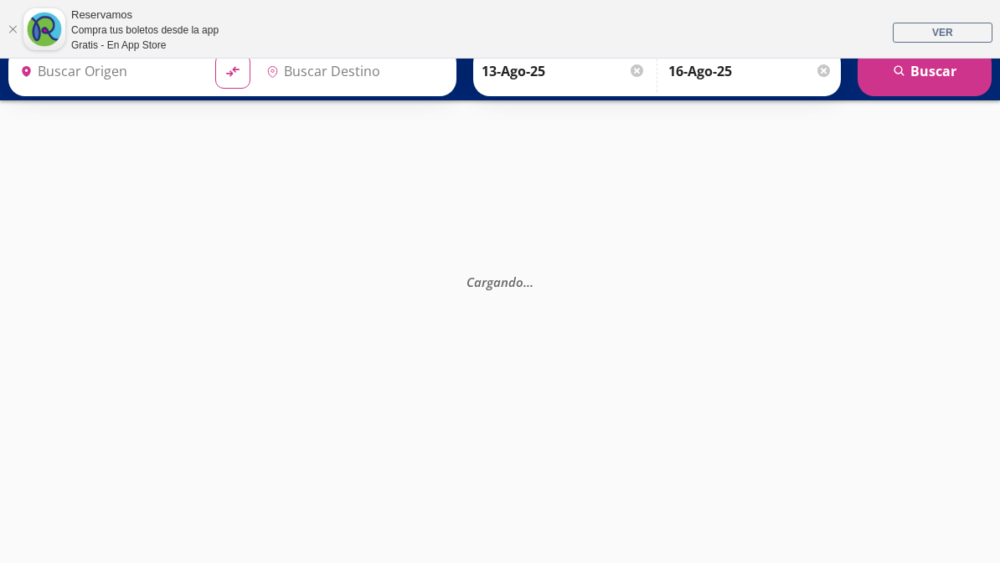
type input "[GEOGRAPHIC_DATA], [GEOGRAPHIC_DATA]"
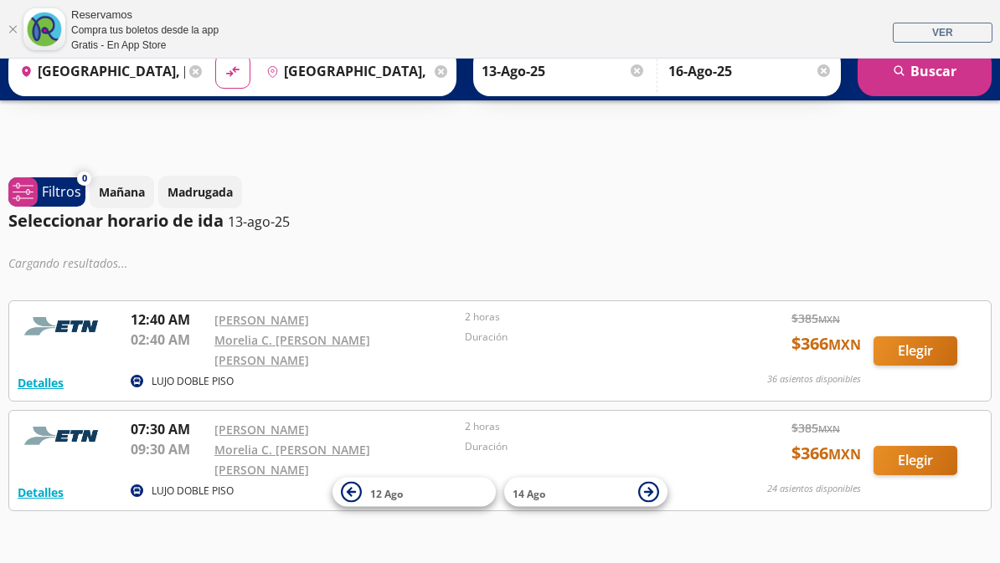
scroll to position [59, 0]
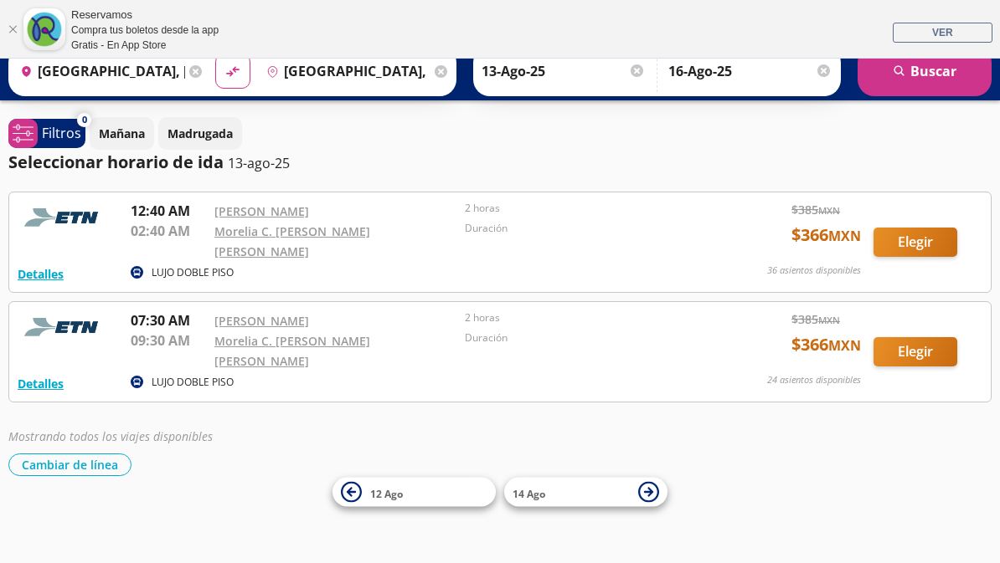
click at [900, 337] on button "Elegir" at bounding box center [915, 351] width 84 height 29
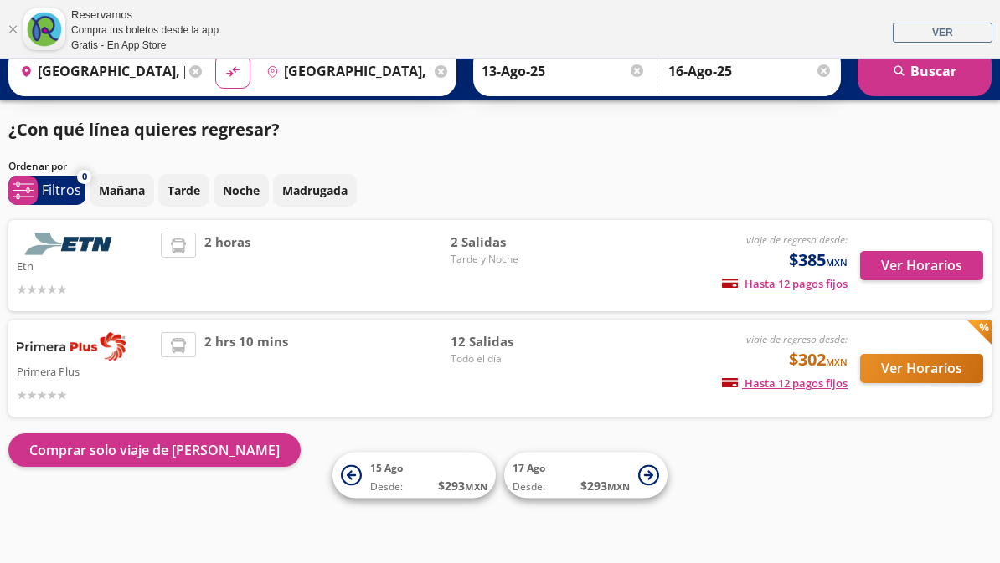
click at [904, 270] on button "Ver Horarios" at bounding box center [921, 265] width 123 height 29
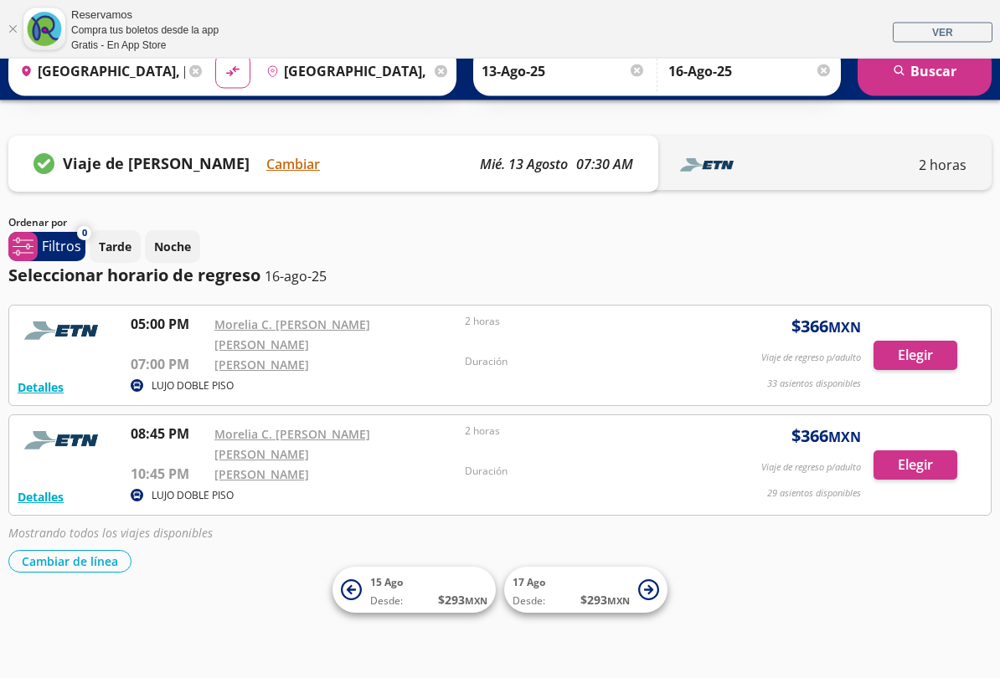
scroll to position [52, 0]
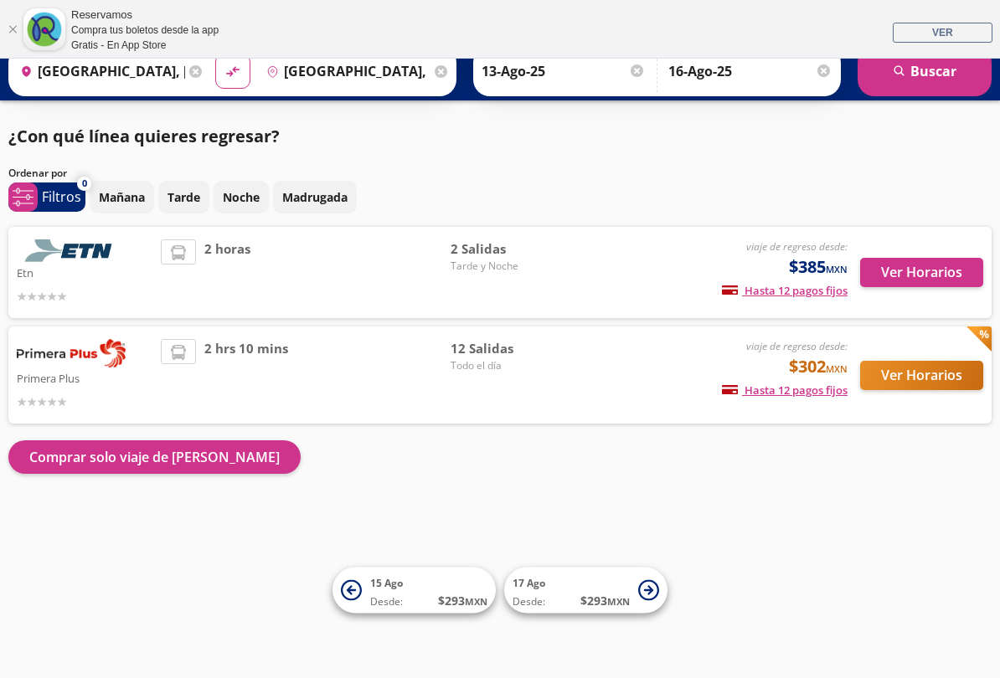
scroll to position [59, 0]
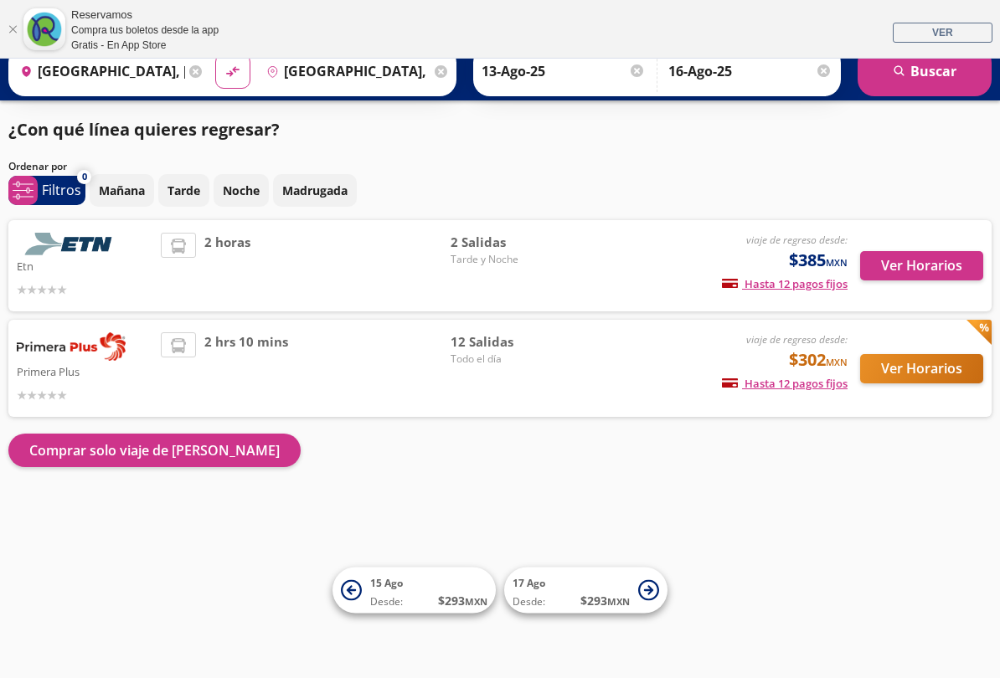
click at [905, 269] on button "Ver Horarios" at bounding box center [921, 265] width 123 height 29
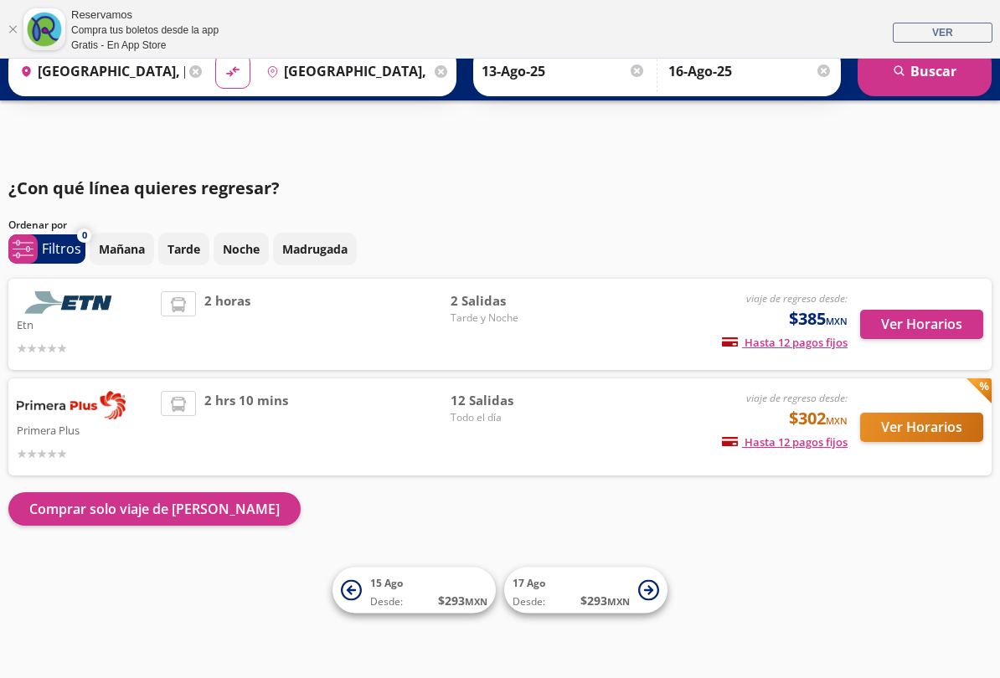
scroll to position [59, 0]
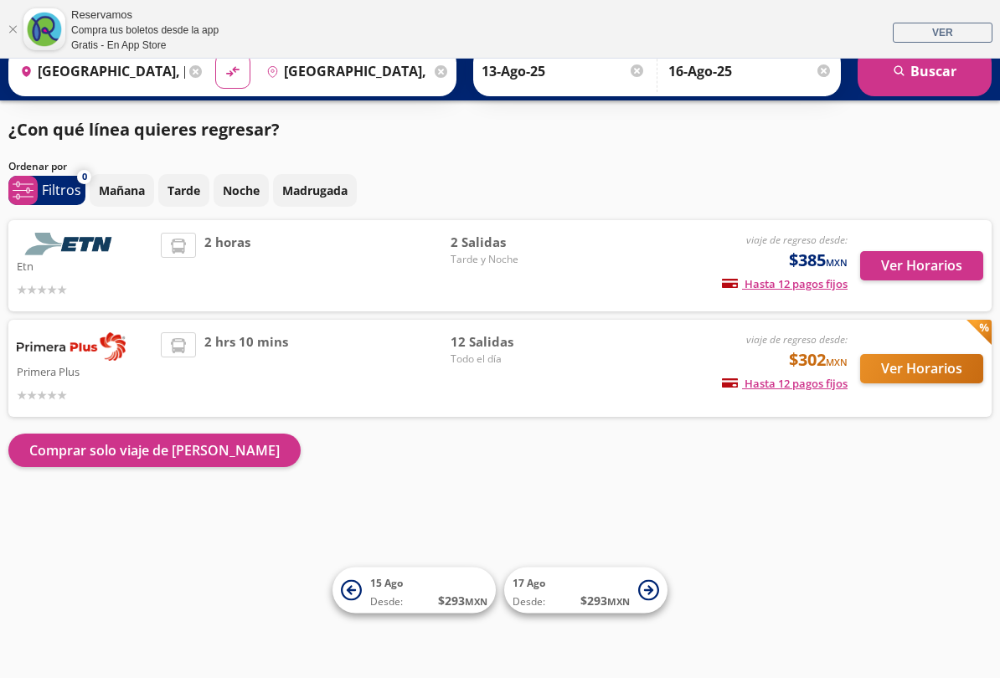
click at [907, 369] on button "Ver Horarios" at bounding box center [921, 368] width 123 height 29
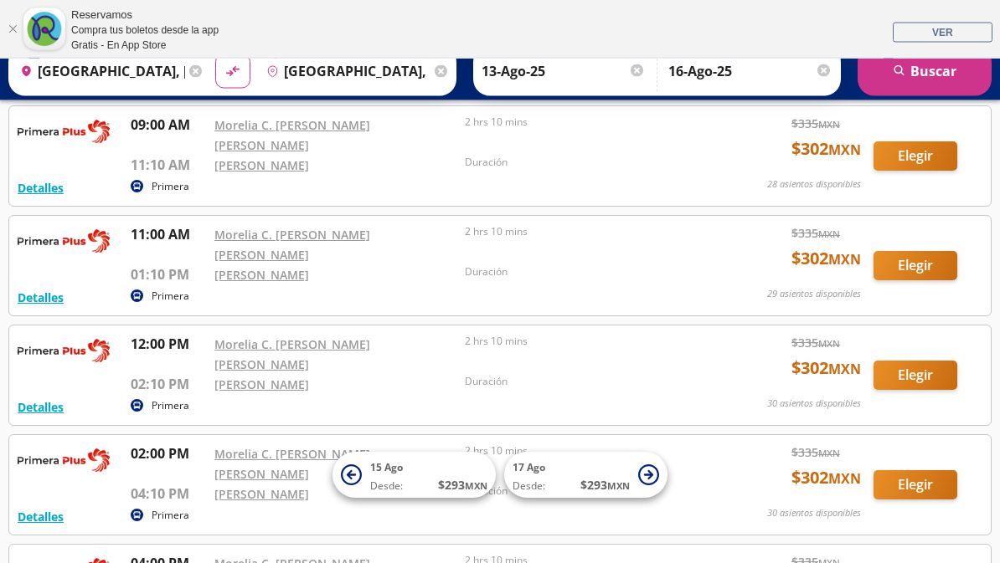
scroll to position [577, 0]
click at [886, 471] on button "Elegir" at bounding box center [915, 485] width 84 height 29
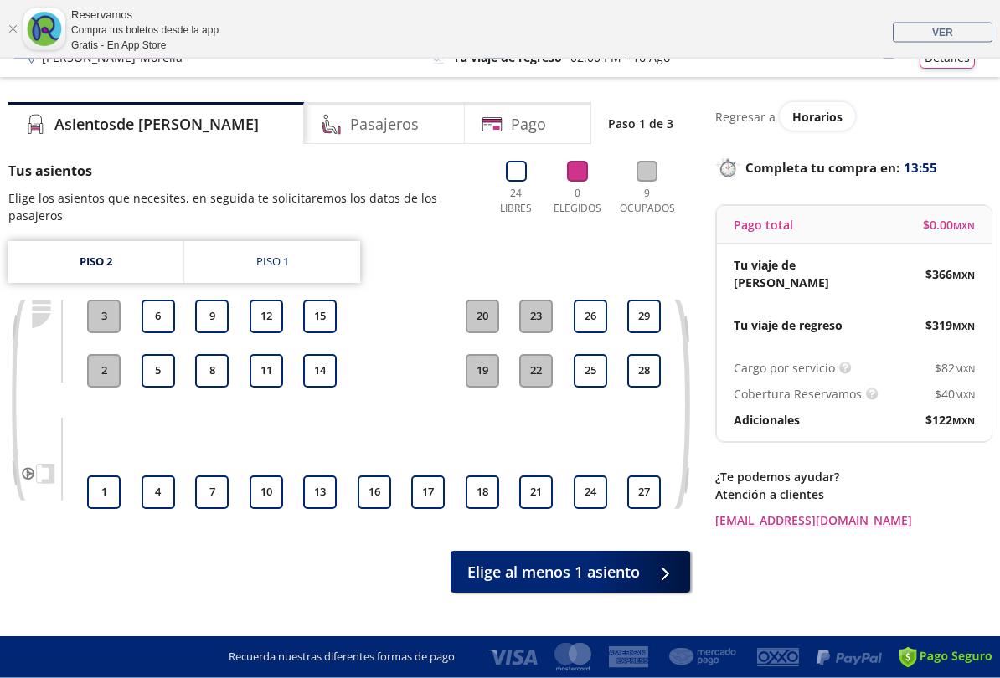
scroll to position [69, 0]
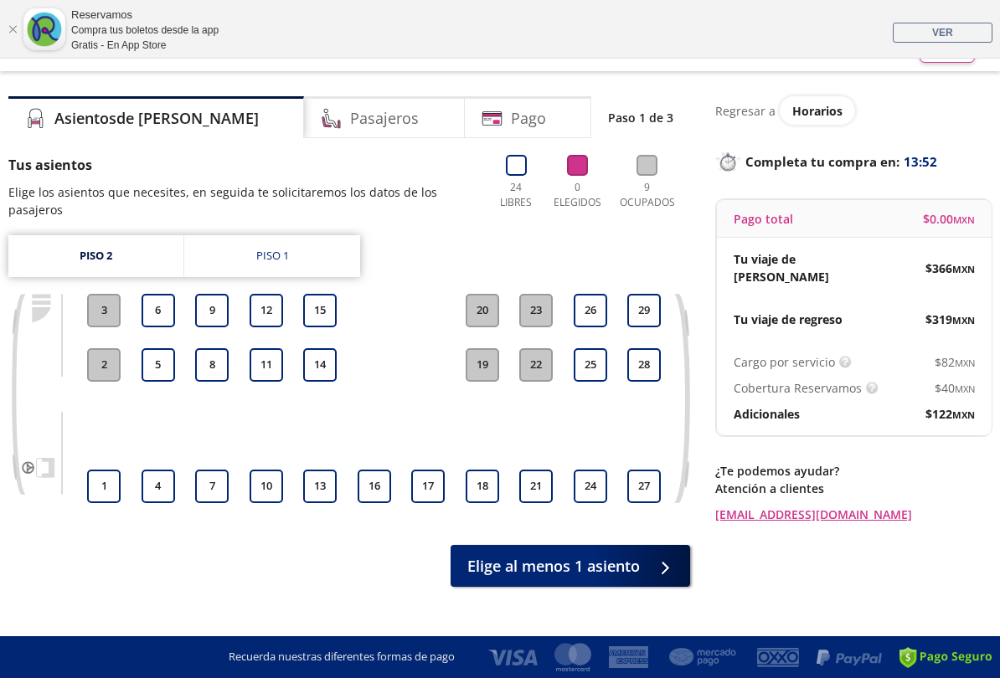
click at [302, 264] on link "Piso 1" at bounding box center [272, 256] width 176 height 42
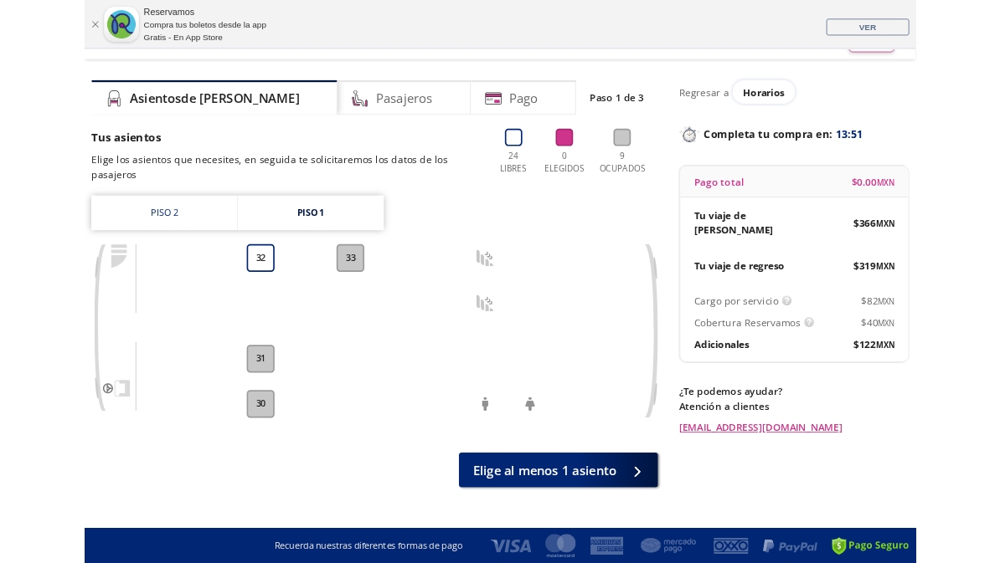
scroll to position [116, 0]
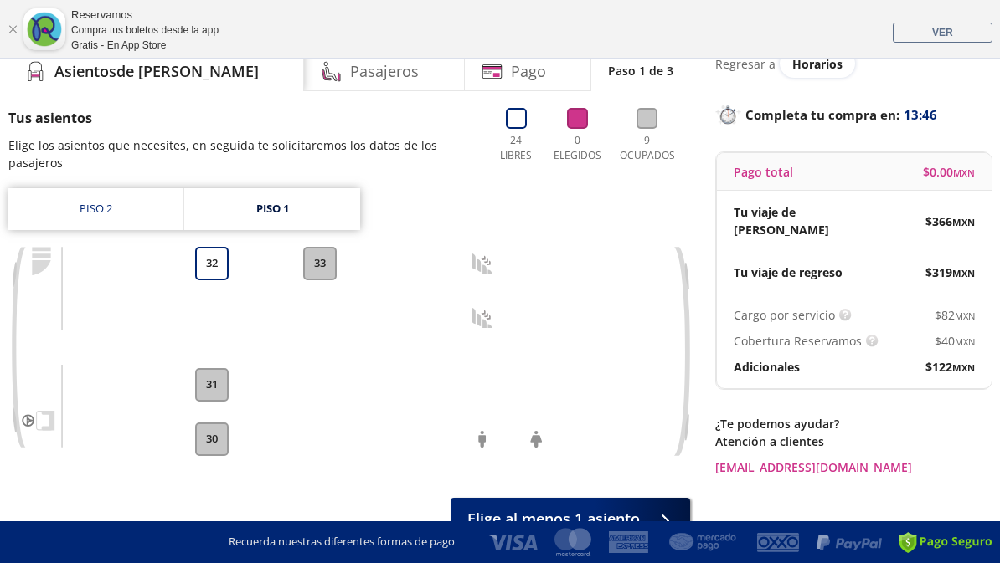
click at [113, 216] on link "Piso 2" at bounding box center [95, 209] width 175 height 42
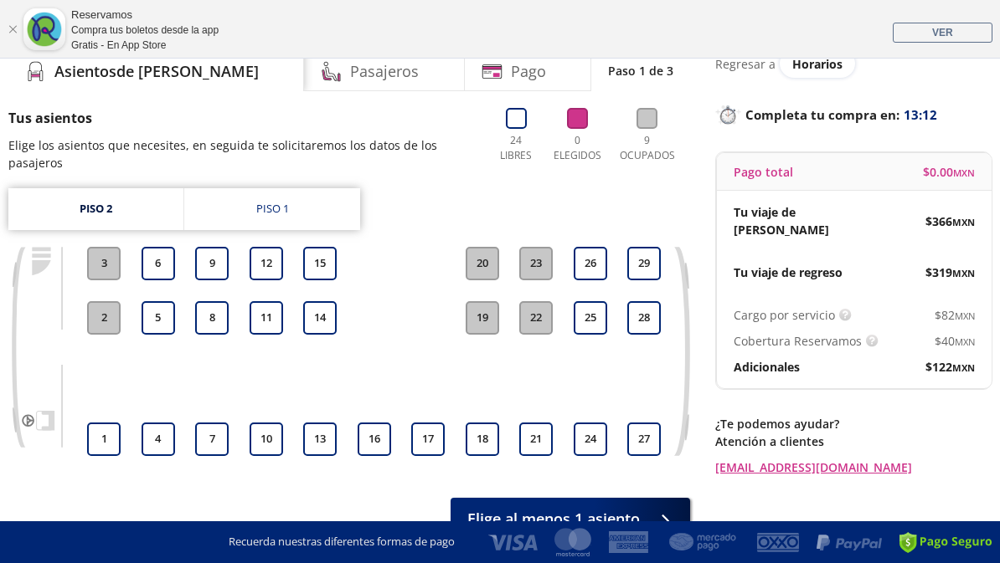
click at [113, 214] on link "Piso 2" at bounding box center [95, 209] width 175 height 42
click at [224, 224] on link "Piso 1" at bounding box center [272, 209] width 176 height 42
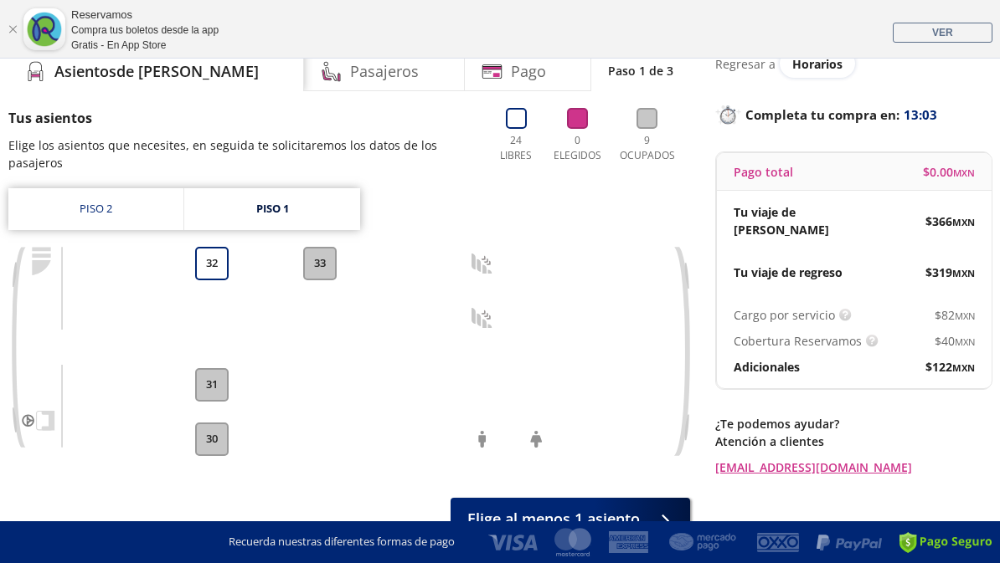
click at [127, 210] on link "Piso 2" at bounding box center [95, 209] width 175 height 42
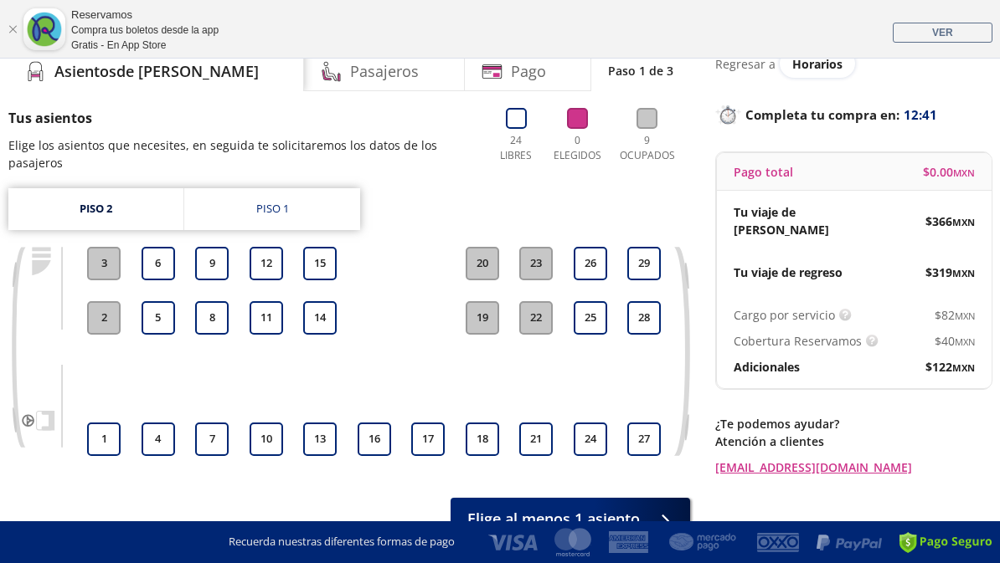
click at [268, 441] on button "10" at bounding box center [266, 439] width 33 height 33
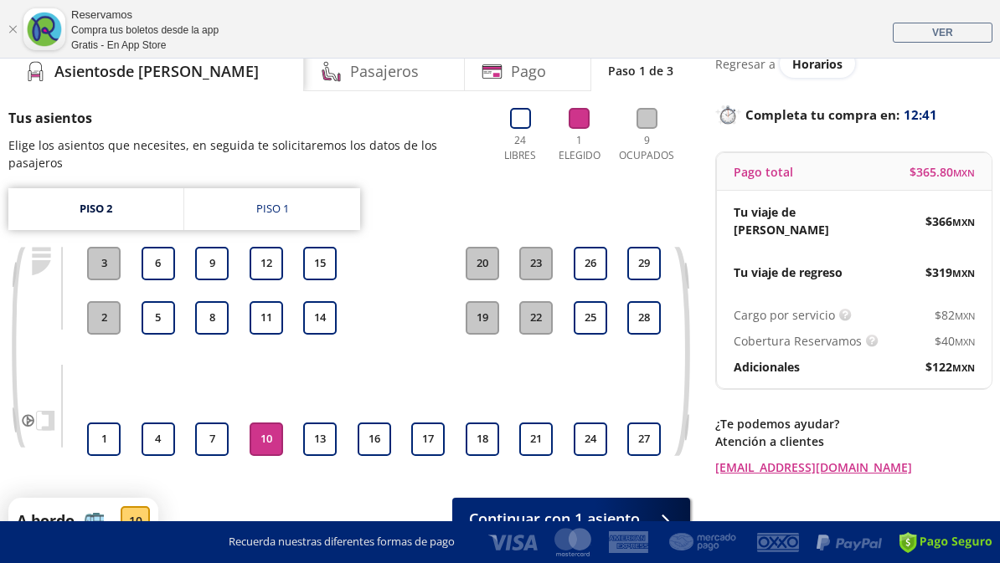
click at [319, 317] on button "14" at bounding box center [319, 317] width 33 height 33
click at [330, 308] on button "14" at bounding box center [319, 317] width 33 height 33
click at [282, 430] on button "10" at bounding box center [266, 439] width 33 height 33
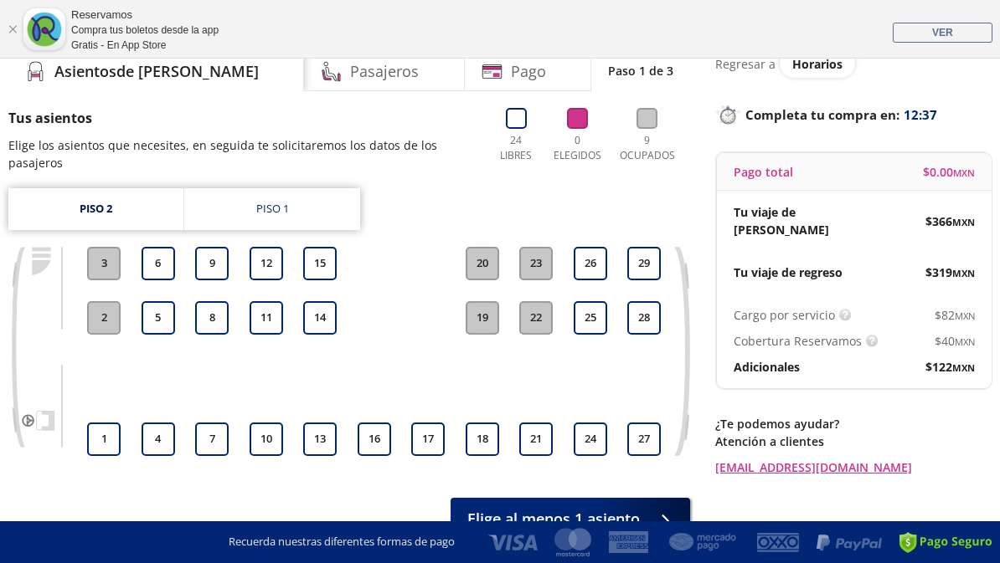
click at [222, 329] on button "8" at bounding box center [211, 317] width 33 height 33
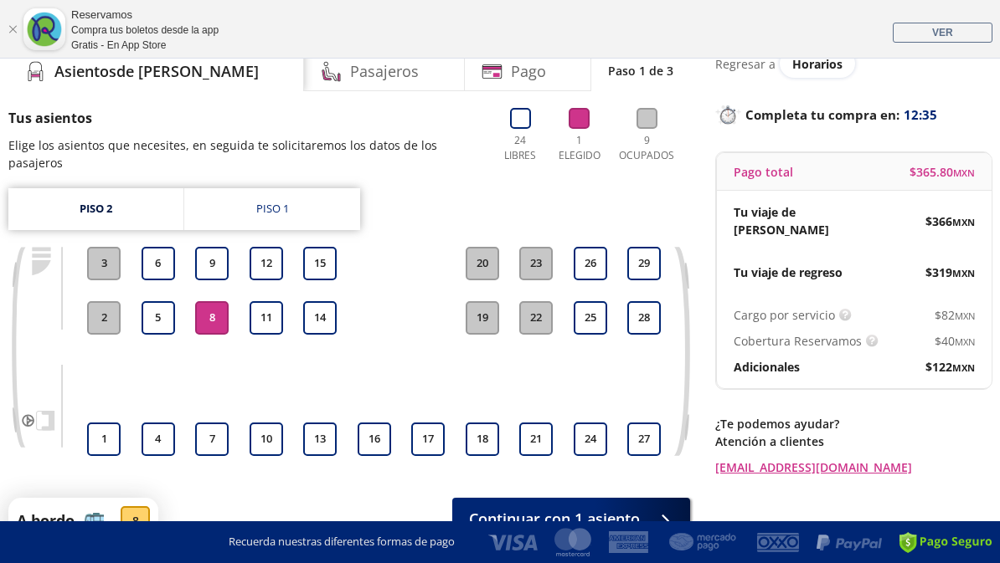
click at [221, 264] on button "9" at bounding box center [211, 263] width 33 height 33
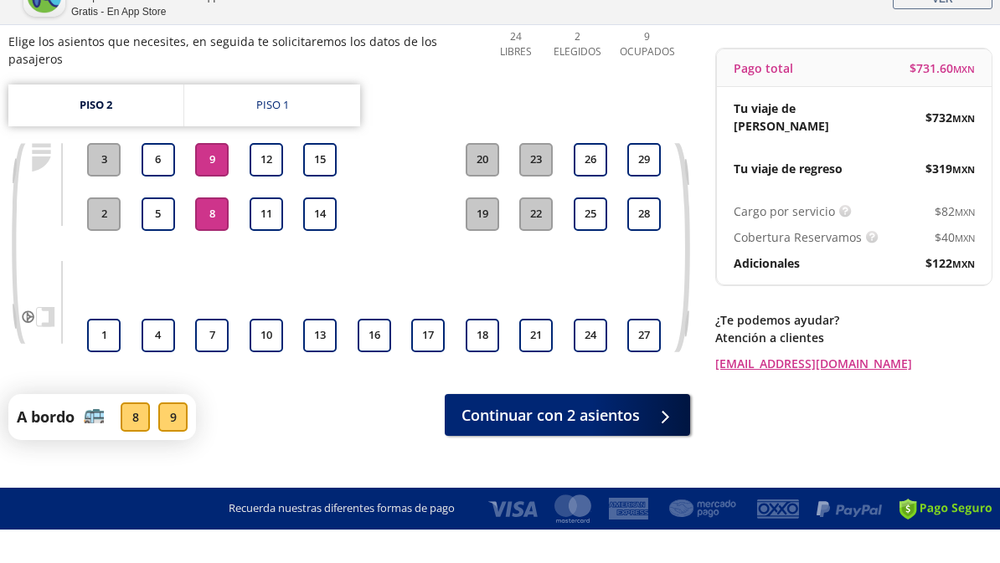
scroll to position [214, 0]
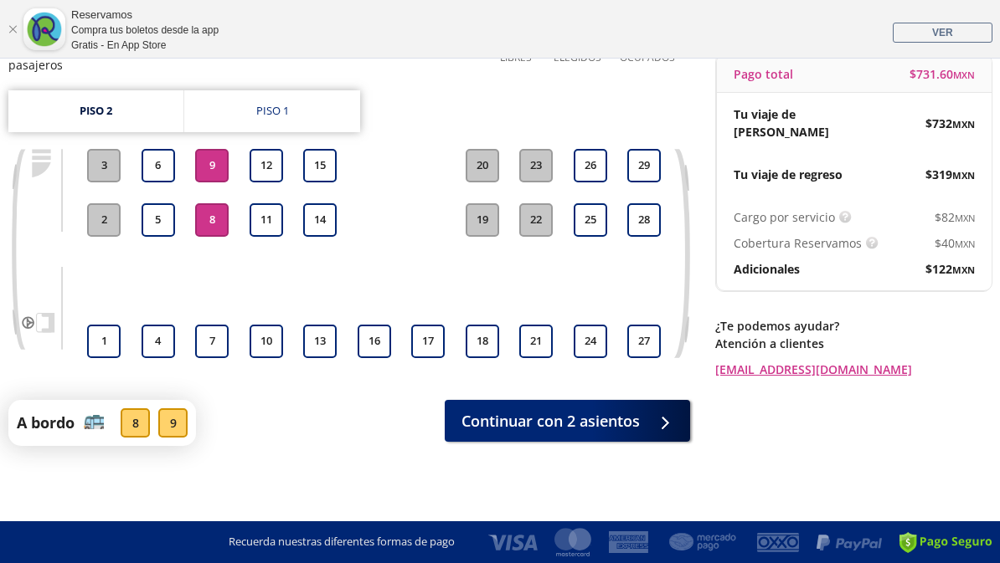
click at [516, 418] on span "Continuar con 2 asientos" at bounding box center [550, 421] width 178 height 23
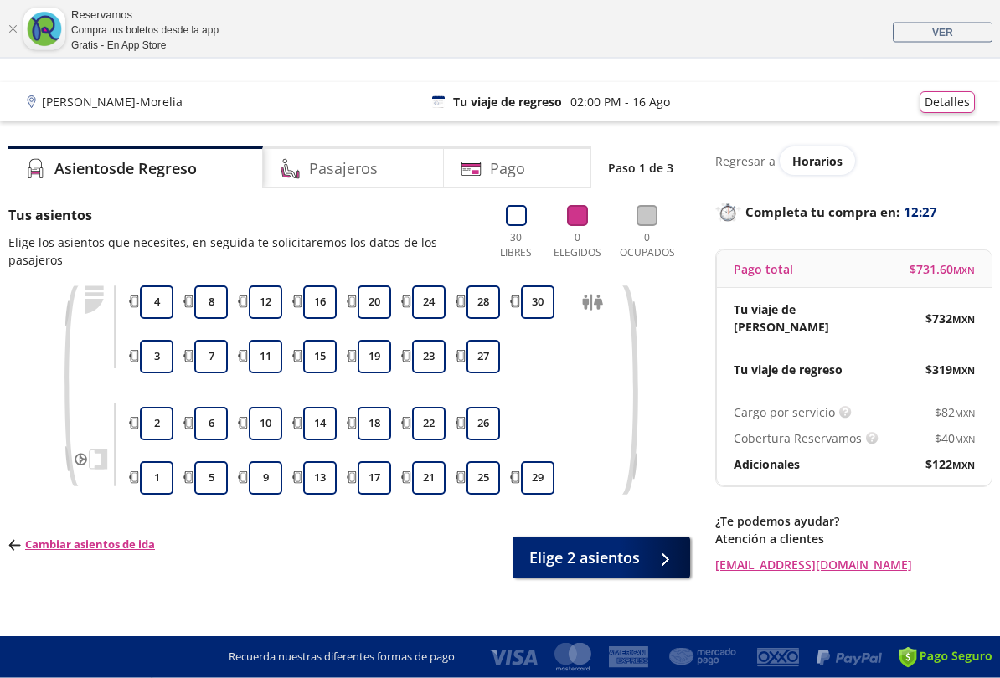
scroll to position [18, 0]
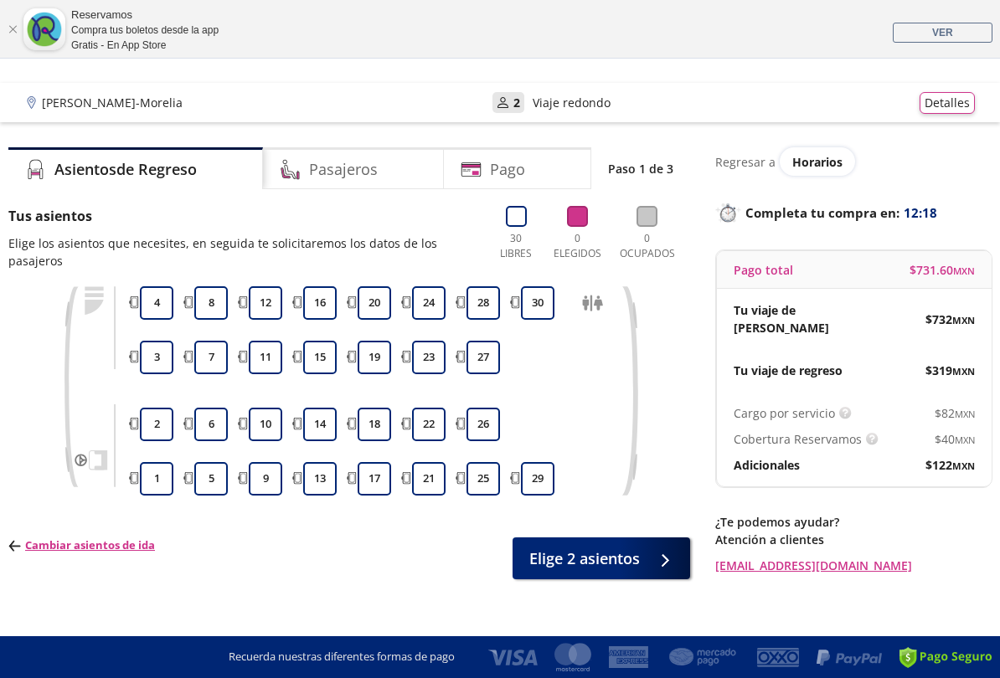
click at [172, 427] on button "2" at bounding box center [156, 424] width 33 height 33
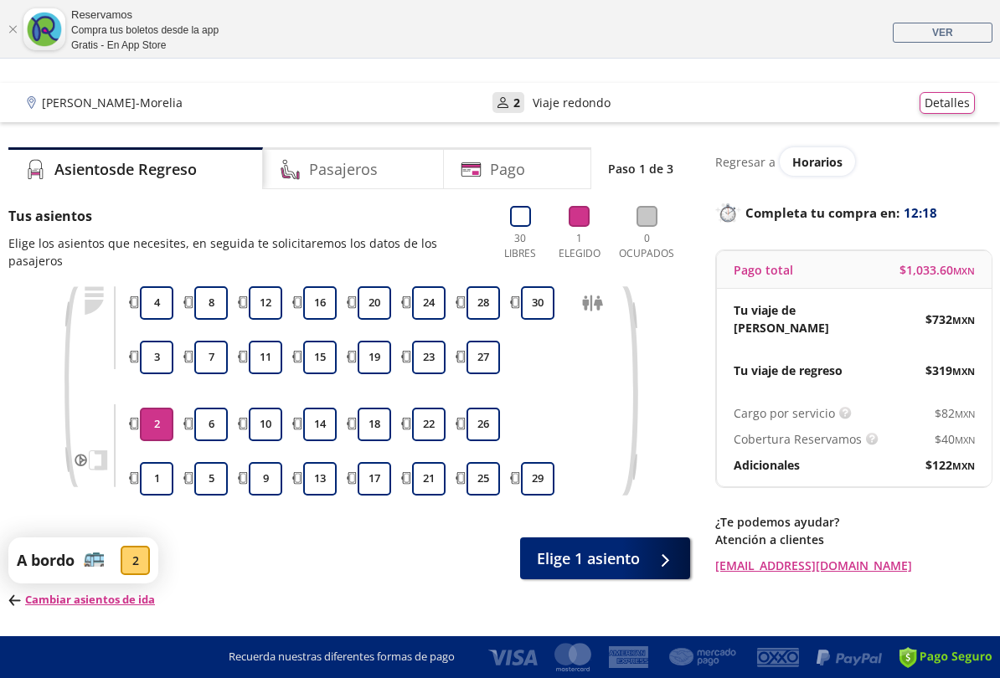
click at [158, 472] on button "1" at bounding box center [156, 478] width 33 height 33
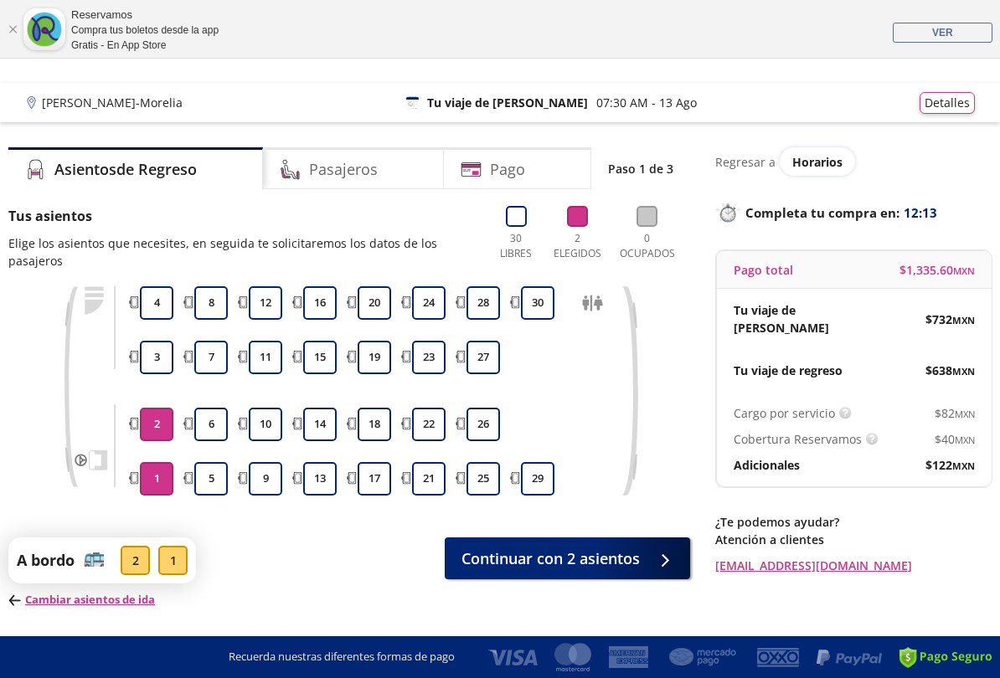
click at [10, 24] on link "Cerrar" at bounding box center [13, 29] width 10 height 10
